Goal: Go to known website: Access a specific website the user already knows

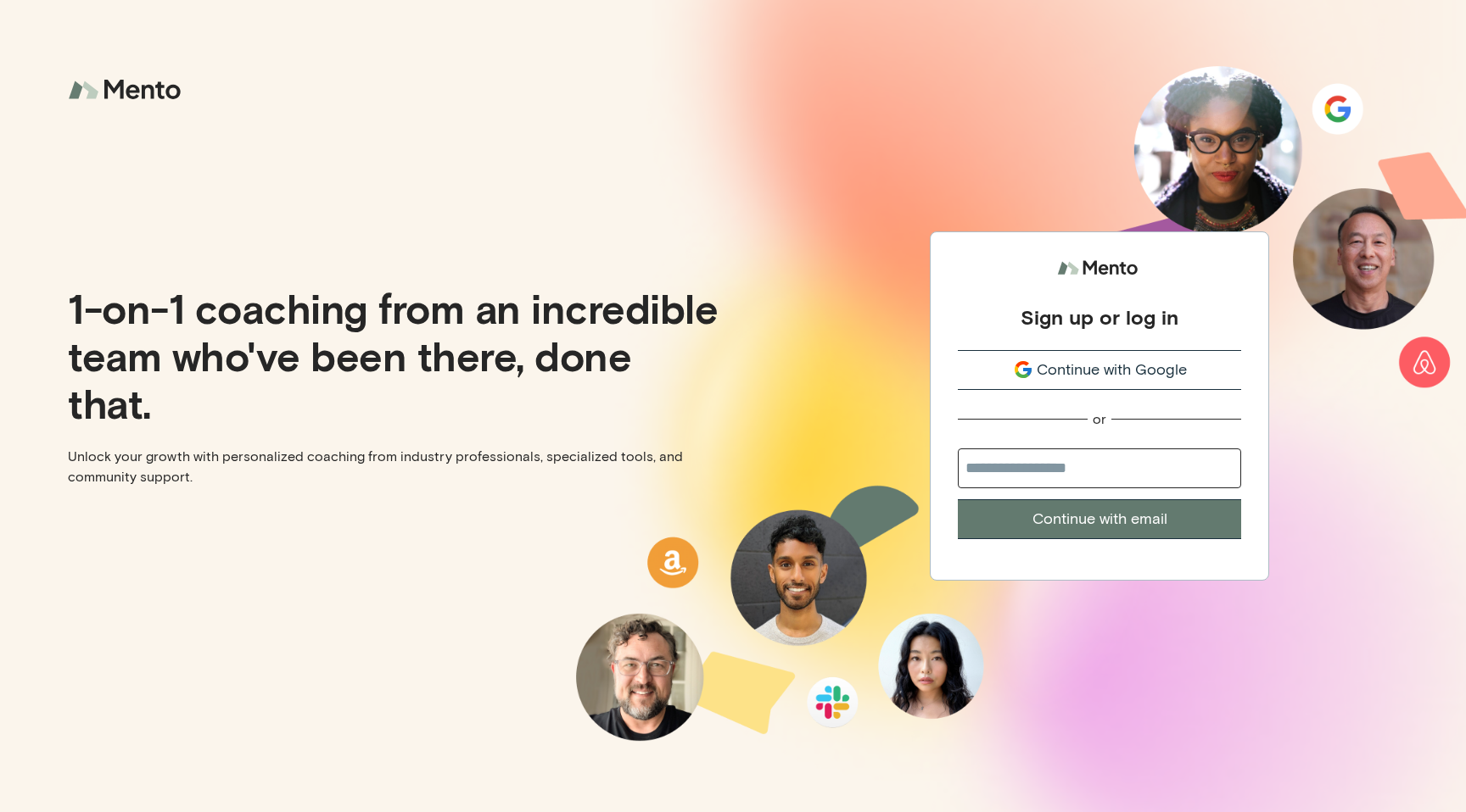
click at [1101, 370] on span "Continue with Google" at bounding box center [1111, 371] width 150 height 23
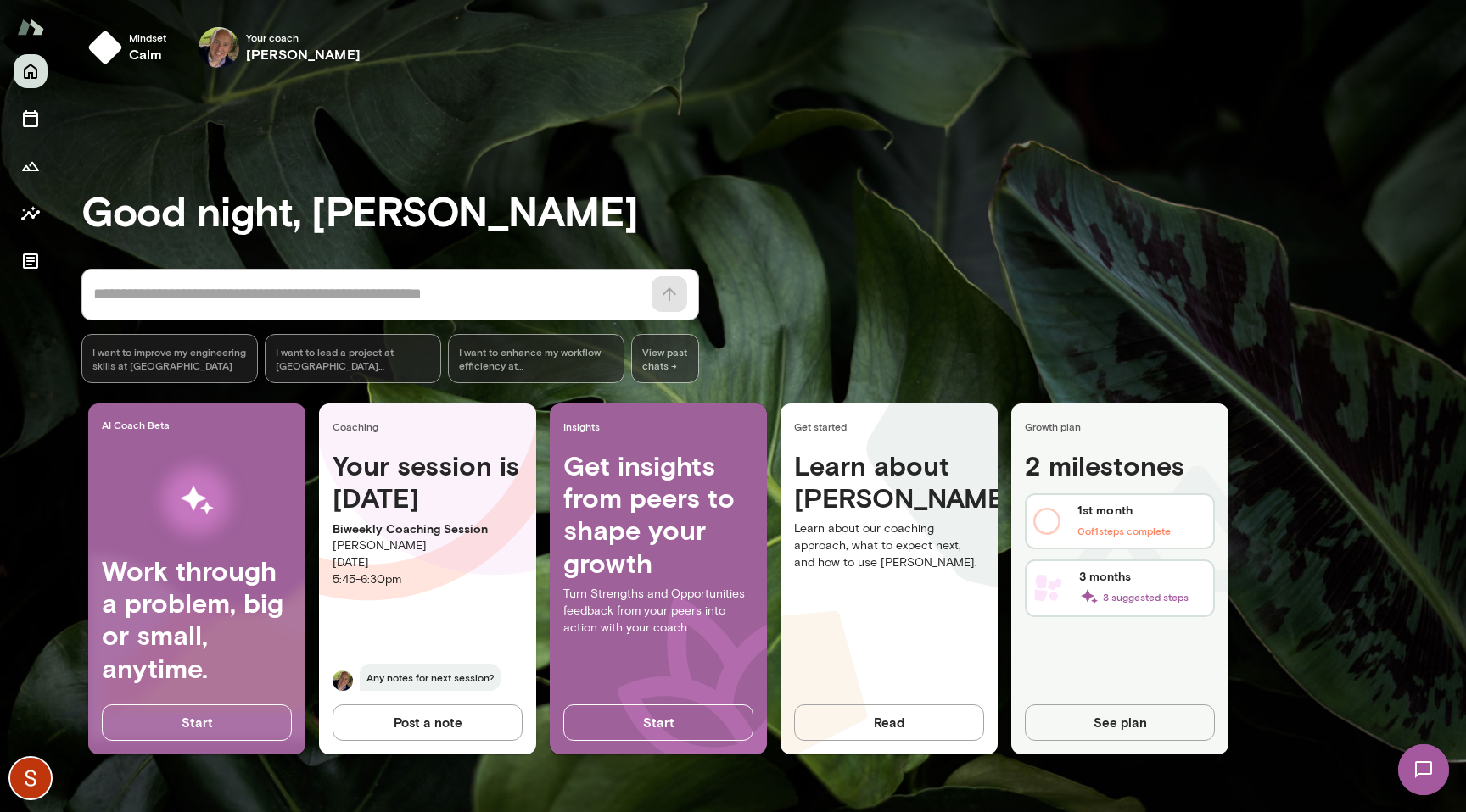
click at [1421, 759] on img at bounding box center [1423, 769] width 69 height 69
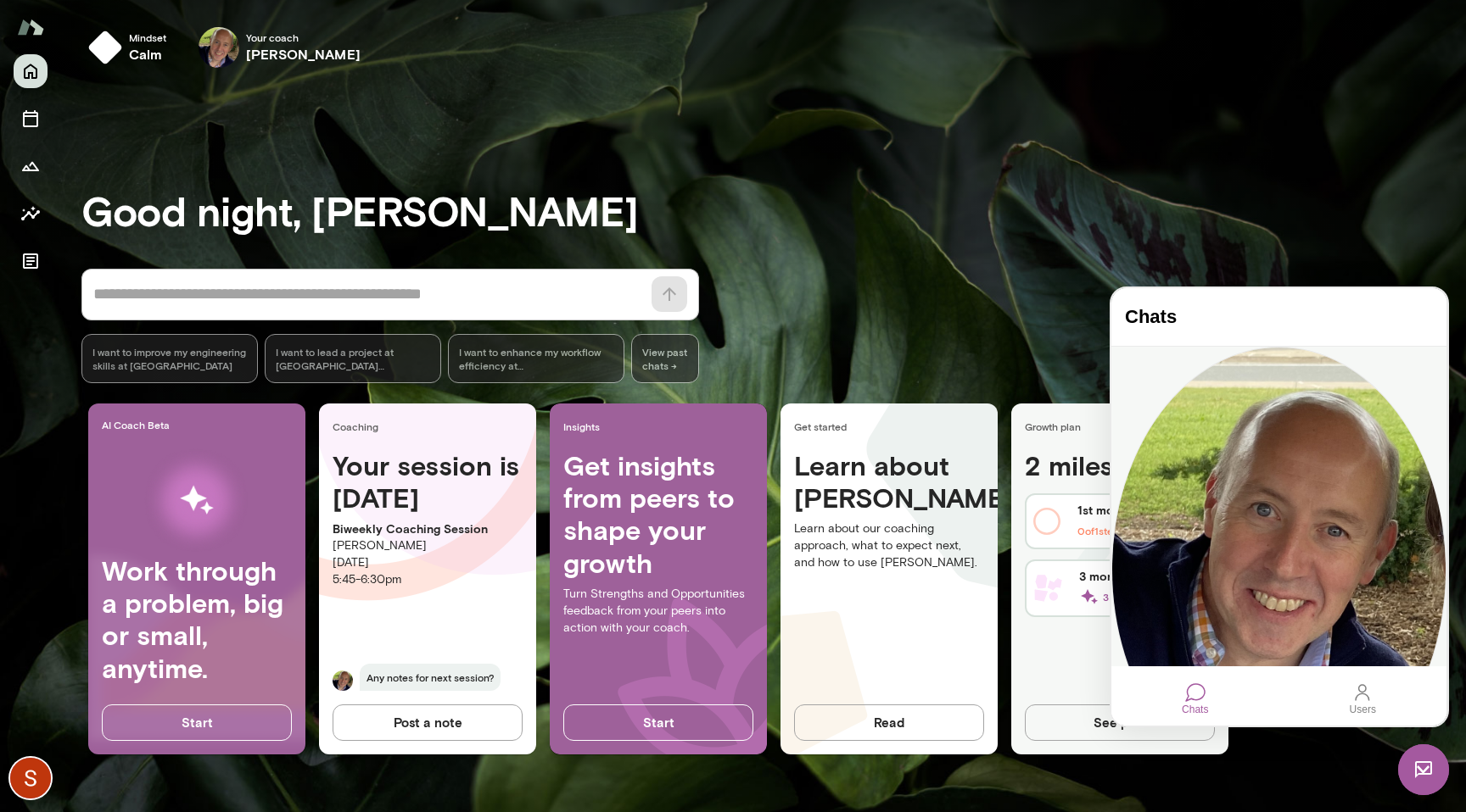
click at [1309, 812] on div "[URL][DOMAIN_NAME]" at bounding box center [1278, 823] width 335 height 9
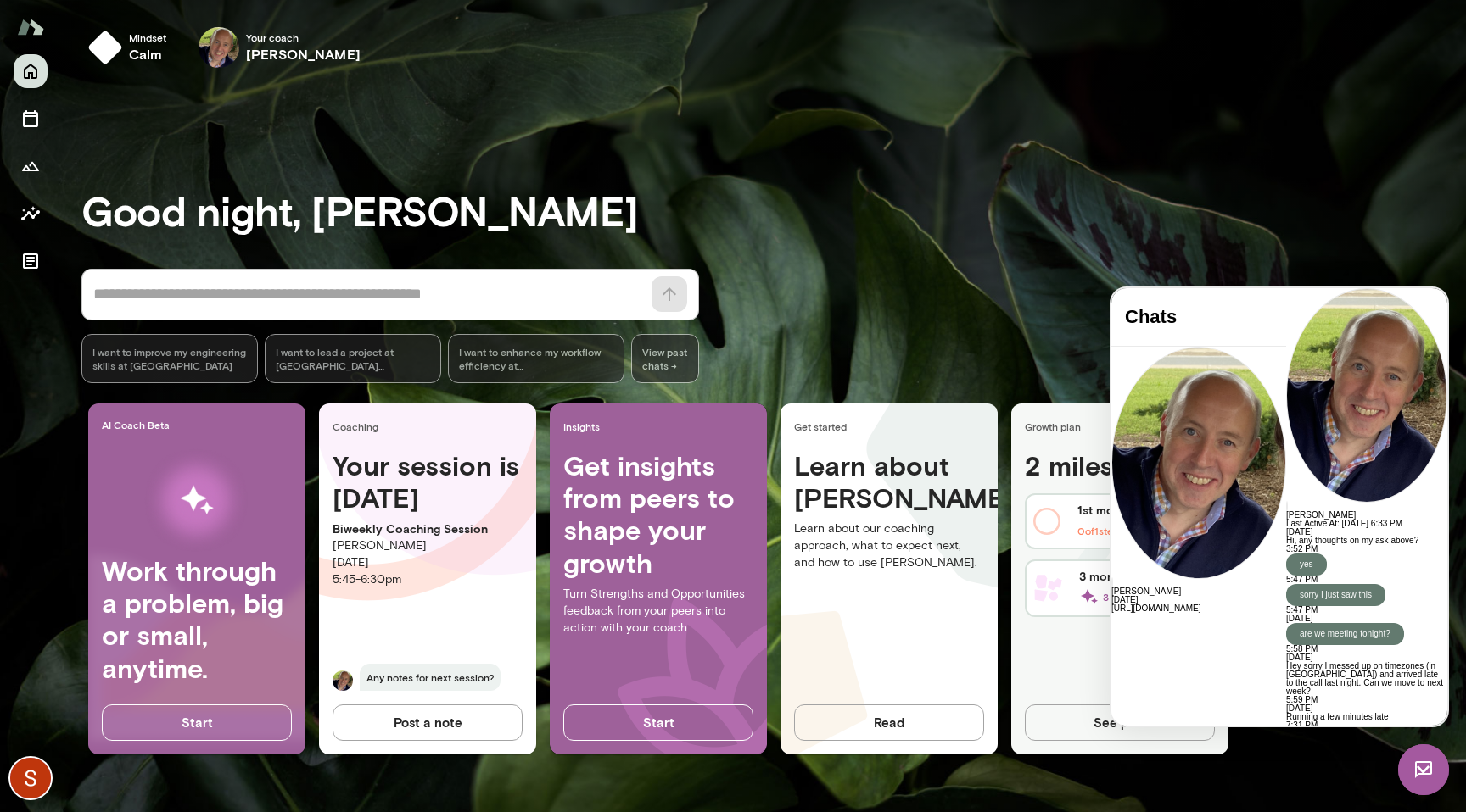
scroll to position [2953, 0]
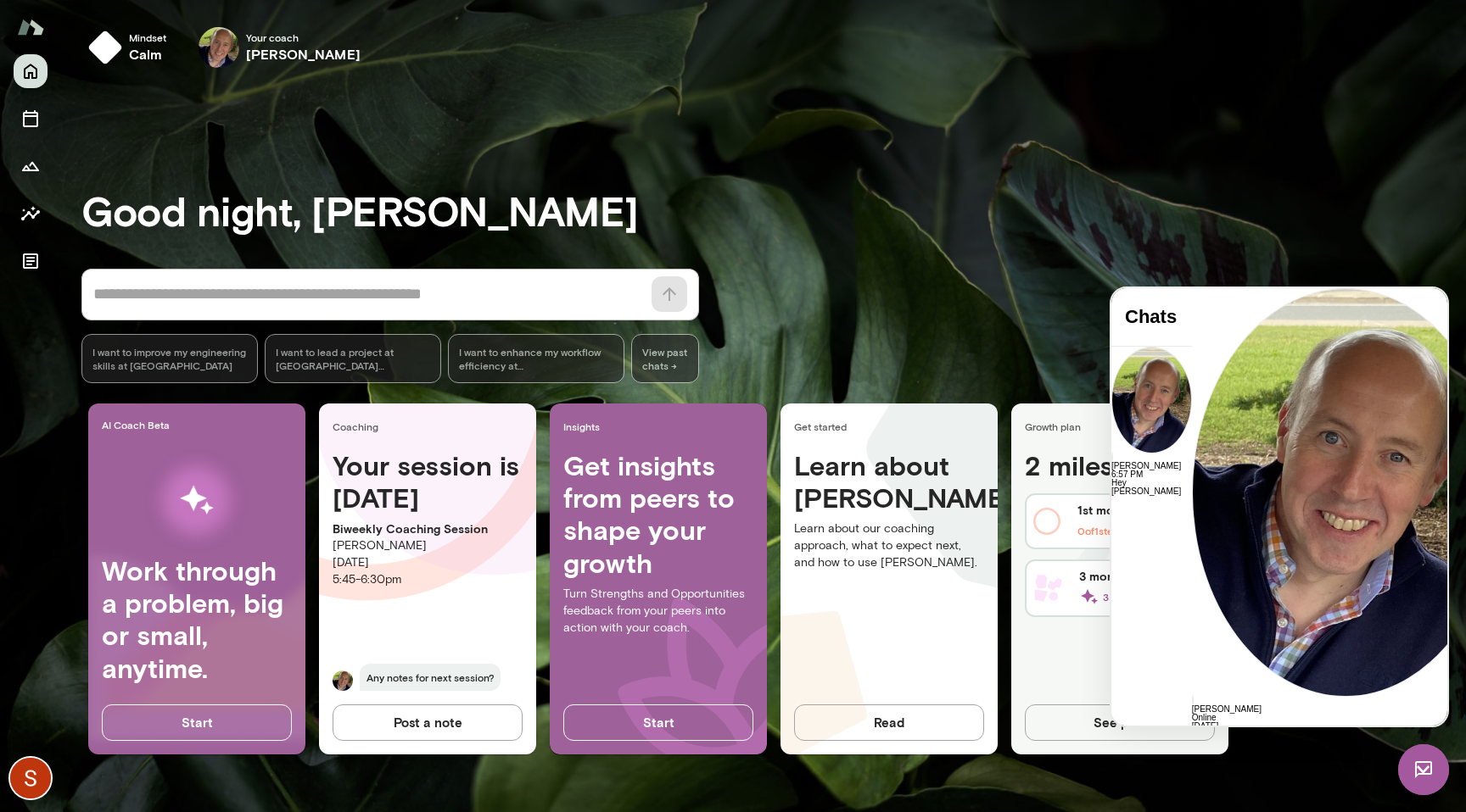
scroll to position [3039, 0]
